Goal: Find specific page/section: Find specific page/section

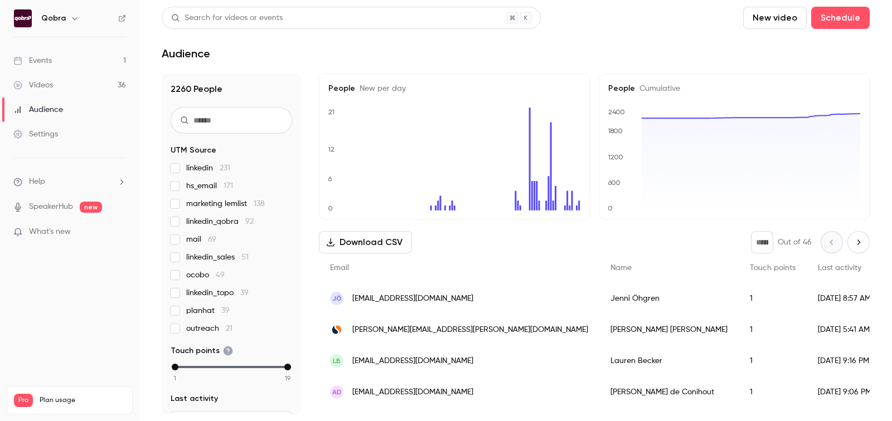
click at [82, 61] on link "Events 1" at bounding box center [69, 61] width 139 height 25
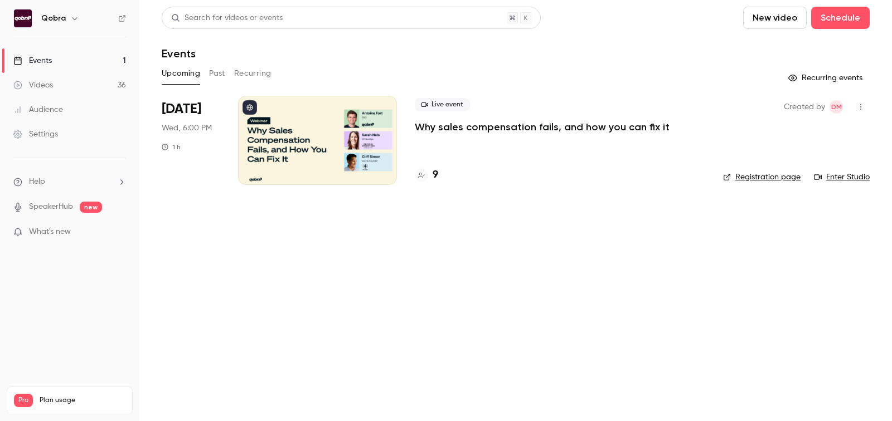
click at [433, 173] on h4 "9" at bounding box center [436, 175] width 6 height 15
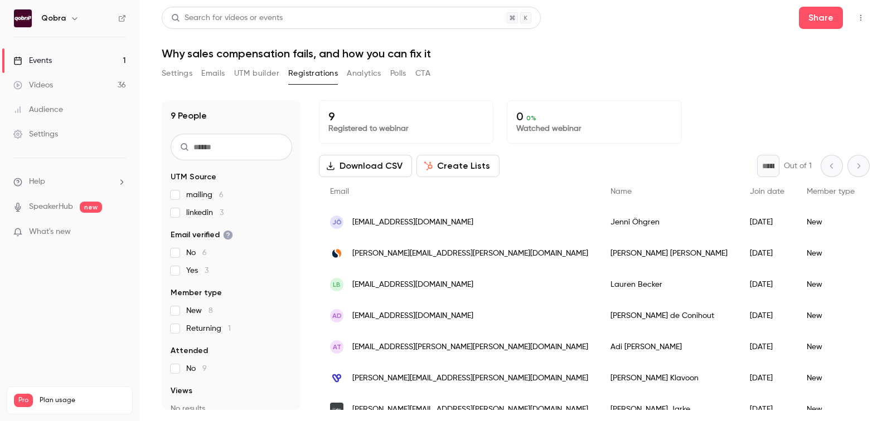
click at [114, 25] on div "Qobra" at bounding box center [69, 18] width 113 height 19
